Goal: Transaction & Acquisition: Purchase product/service

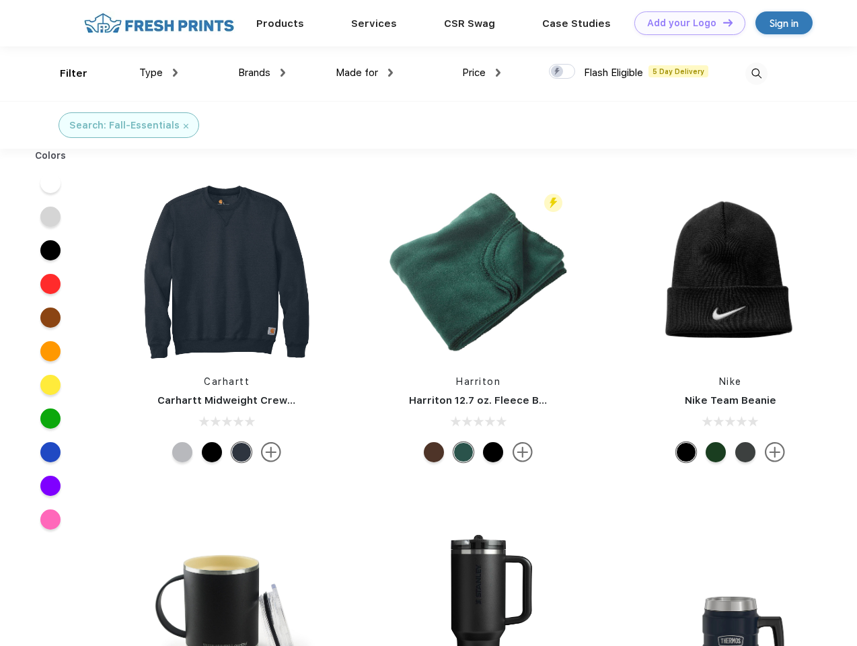
click at [685, 23] on link "Add your Logo Design Tool" at bounding box center [690, 23] width 111 height 24
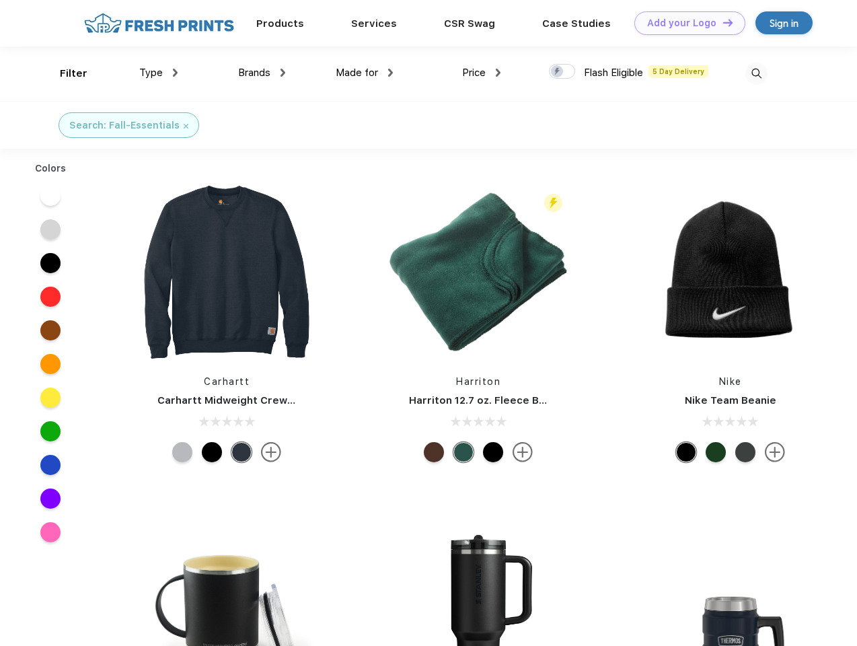
click at [0, 0] on div "Design Tool" at bounding box center [0, 0] width 0 height 0
click at [722, 22] on link "Add your Logo Design Tool" at bounding box center [690, 23] width 111 height 24
click at [65, 73] on div "Filter" at bounding box center [74, 73] width 28 height 15
click at [159, 73] on span "Type" at bounding box center [151, 73] width 24 height 12
click at [262, 73] on span "Brands" at bounding box center [254, 73] width 32 height 12
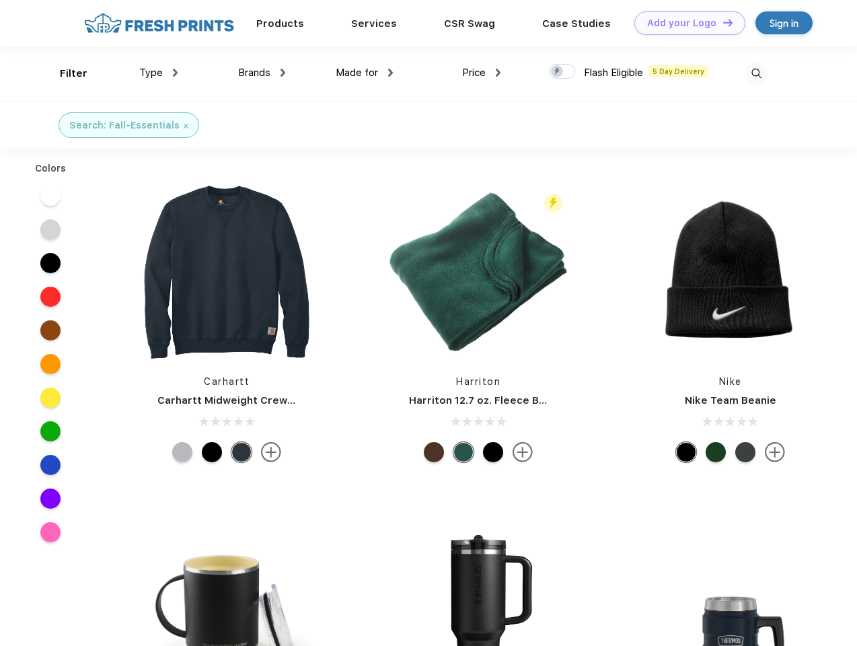
click at [365, 73] on span "Made for" at bounding box center [357, 73] width 42 height 12
click at [482, 73] on span "Price" at bounding box center [474, 73] width 24 height 12
click at [563, 72] on div at bounding box center [562, 71] width 26 height 15
click at [558, 72] on input "checkbox" at bounding box center [553, 67] width 9 height 9
click at [756, 73] on img at bounding box center [757, 74] width 22 height 22
